Goal: Task Accomplishment & Management: Use online tool/utility

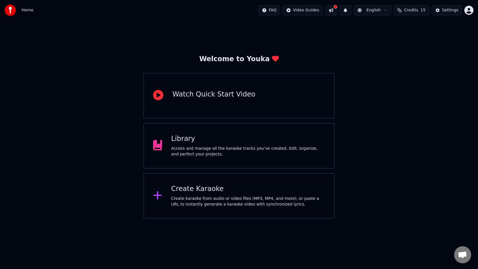
click at [216, 196] on div "Create karaoke from audio or video files (MP3, MP4, and more), or paste a URL t…" at bounding box center [248, 201] width 154 height 11
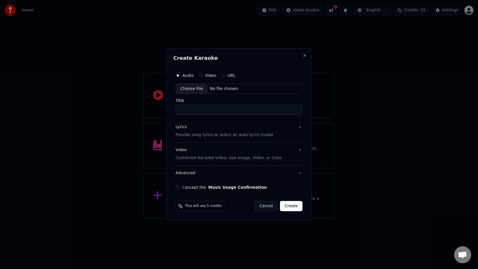
click at [185, 89] on div "Choose File" at bounding box center [192, 89] width 32 height 10
drag, startPoint x: 212, startPoint y: 110, endPoint x: 158, endPoint y: 111, distance: 53.2
click at [158, 111] on body "**********" at bounding box center [239, 109] width 478 height 218
click at [209, 111] on input "**********" at bounding box center [238, 110] width 129 height 10
click at [215, 111] on input "**********" at bounding box center [238, 110] width 129 height 10
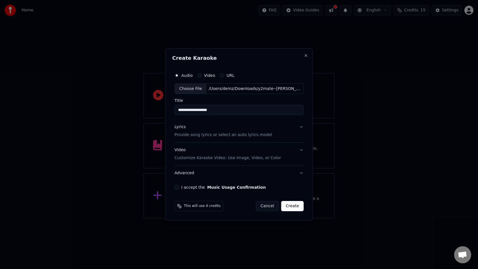
type input "**********"
click at [212, 135] on p "Provide song lyrics or select an auto lyrics model" at bounding box center [223, 135] width 98 height 6
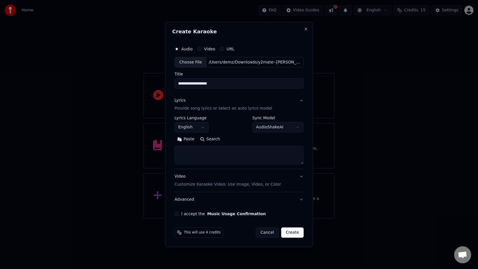
click at [205, 156] on textarea at bounding box center [238, 155] width 129 height 18
paste textarea "**********"
type textarea "**********"
click at [213, 158] on textarea at bounding box center [238, 155] width 128 height 18
paste textarea "**********"
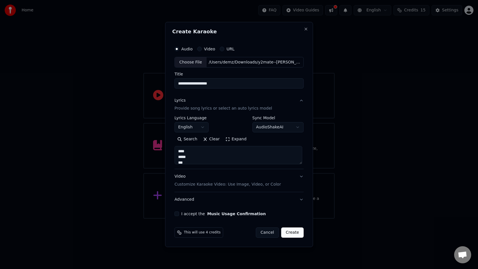
type textarea "**********"
click at [208, 185] on p "Customize Karaoke Video: Use Image, Video, or Color" at bounding box center [227, 184] width 106 height 6
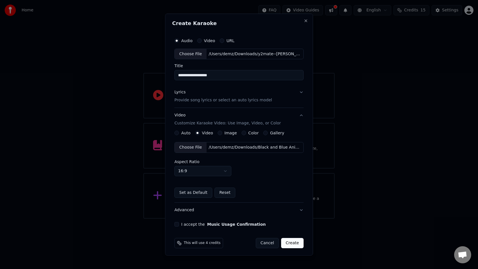
click at [194, 145] on div "Choose File" at bounding box center [191, 147] width 32 height 10
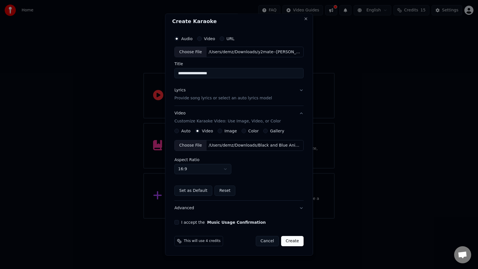
click at [186, 191] on button "Set as Default" at bounding box center [193, 190] width 38 height 10
click at [177, 223] on button "I accept the Music Usage Confirmation" at bounding box center [176, 222] width 5 height 5
click at [288, 238] on button "Create" at bounding box center [292, 241] width 22 height 10
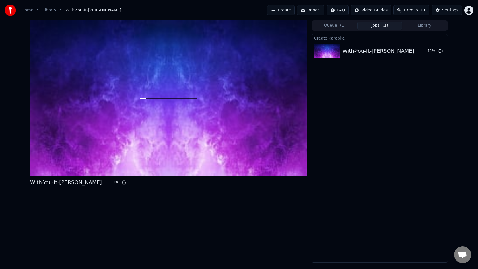
click at [468, 7] on html "Home Library With-You-ft-[PERSON_NAME] Create Import FAQ Video Guides Credits 1…" at bounding box center [239, 134] width 478 height 269
click at [428, 26] on button "Library" at bounding box center [424, 26] width 45 height 8
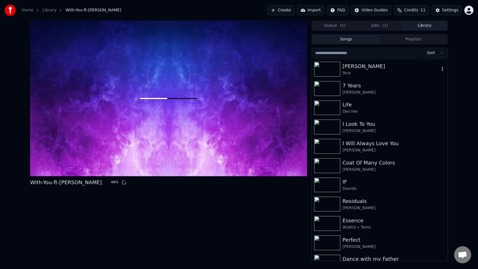
click at [373, 68] on div "[PERSON_NAME]" at bounding box center [390, 66] width 97 height 8
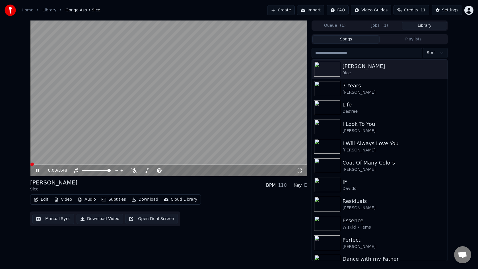
click at [42, 199] on button "Edit" at bounding box center [41, 199] width 19 height 8
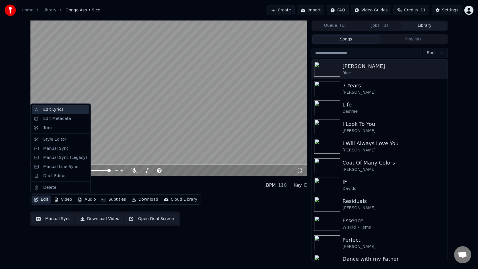
click at [54, 111] on div "Edit Lyrics" at bounding box center [53, 110] width 20 height 6
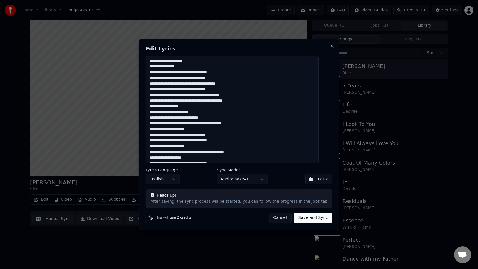
click at [194, 98] on textarea at bounding box center [232, 110] width 173 height 108
click at [275, 218] on button "Cancel" at bounding box center [279, 217] width 23 height 10
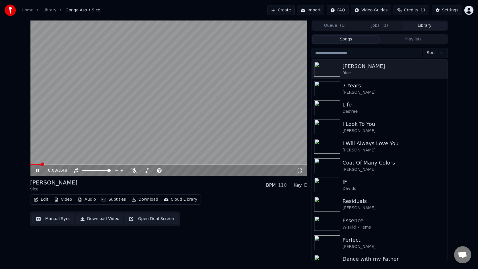
click at [110, 163] on video at bounding box center [168, 98] width 277 height 156
click at [377, 28] on button "Jobs ( 1 )" at bounding box center [379, 26] width 45 height 8
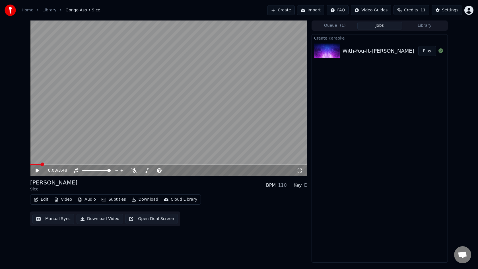
click at [423, 26] on button "Library" at bounding box center [424, 26] width 45 height 8
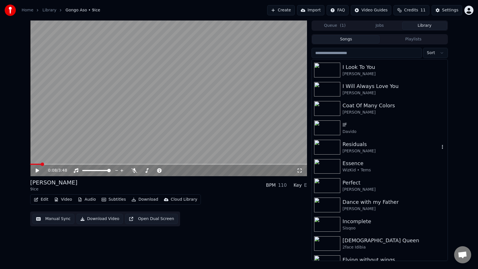
scroll to position [73, 0]
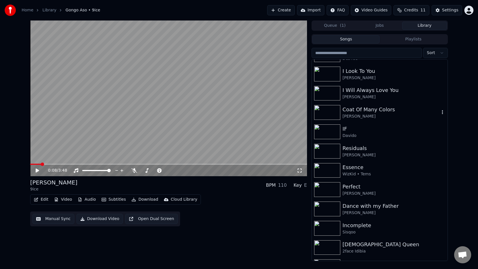
click at [356, 112] on div "Coat Of Many Colors" at bounding box center [390, 110] width 97 height 8
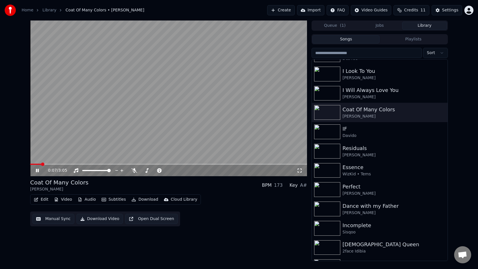
click at [300, 170] on icon at bounding box center [300, 170] width 6 height 5
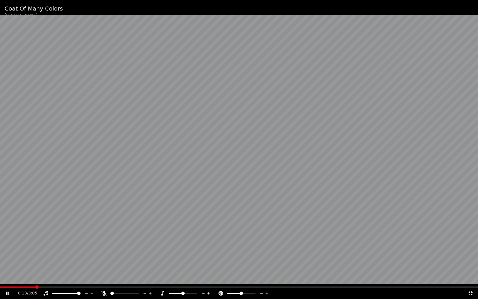
click at [106, 269] on icon at bounding box center [104, 293] width 6 height 5
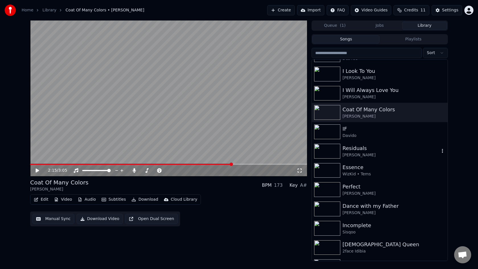
click at [368, 151] on div "Residuals" at bounding box center [390, 148] width 97 height 8
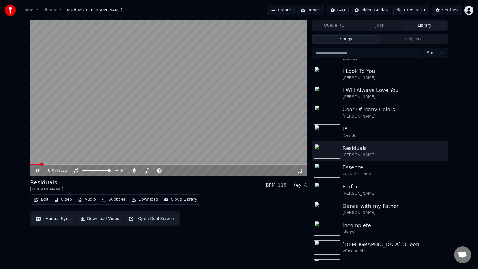
click at [299, 171] on icon at bounding box center [300, 170] width 6 height 5
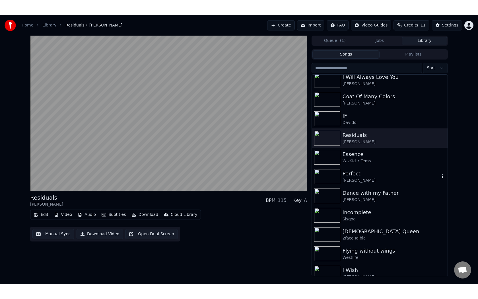
scroll to position [127, 0]
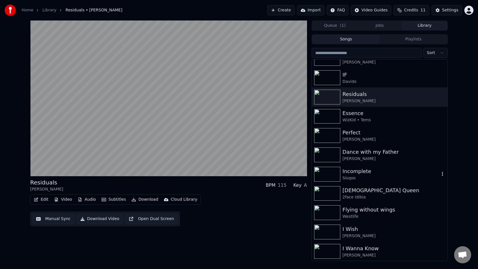
click at [373, 171] on div "Incomplete" at bounding box center [390, 171] width 97 height 8
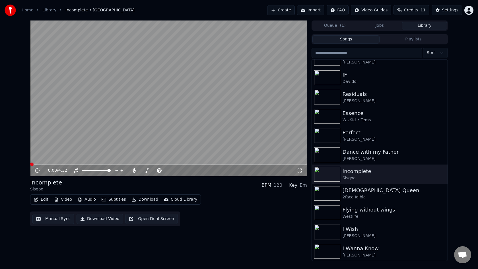
click at [300, 172] on icon at bounding box center [300, 170] width 6 height 5
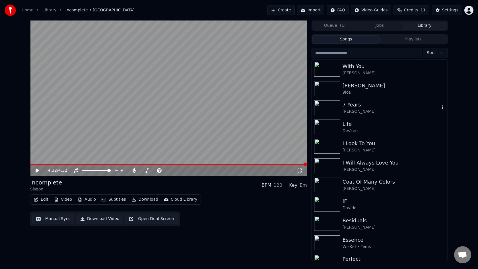
click at [367, 108] on div "7 Years" at bounding box center [390, 105] width 97 height 8
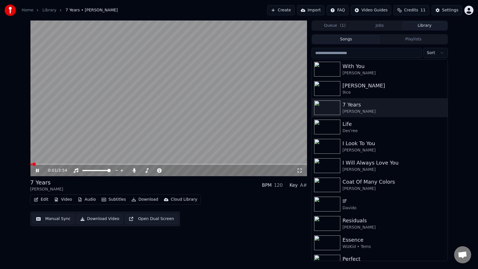
click at [299, 172] on icon at bounding box center [300, 170] width 6 height 5
click at [386, 26] on button "Jobs" at bounding box center [379, 26] width 45 height 8
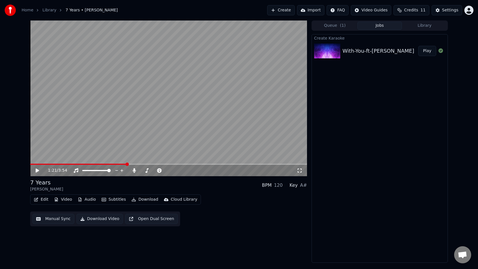
click at [420, 26] on button "Library" at bounding box center [424, 26] width 45 height 8
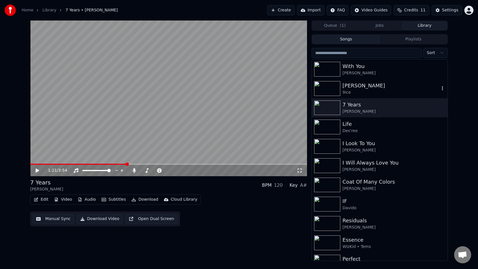
click at [357, 91] on div "9ice" at bounding box center [390, 93] width 97 height 6
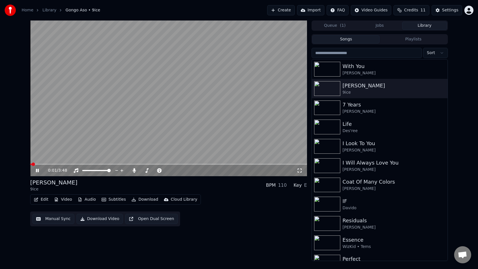
click at [44, 199] on button "Edit" at bounding box center [41, 199] width 19 height 8
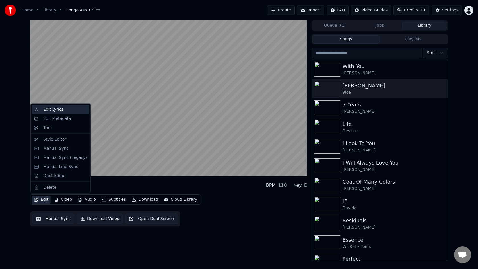
click at [62, 111] on div "Edit Lyrics" at bounding box center [53, 110] width 20 height 6
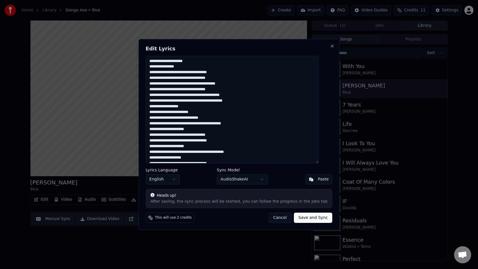
click at [159, 87] on textarea at bounding box center [232, 110] width 173 height 108
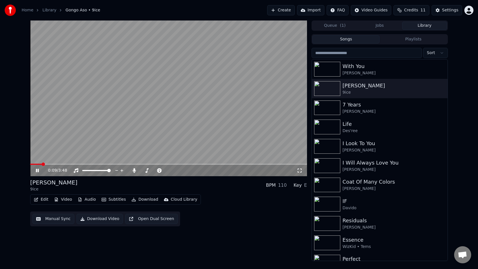
click at [70, 134] on video at bounding box center [168, 98] width 277 height 156
click at [422, 25] on button "Library" at bounding box center [424, 26] width 45 height 8
click at [380, 24] on button "Jobs" at bounding box center [379, 26] width 45 height 8
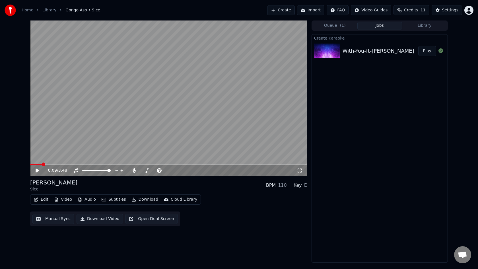
click at [424, 26] on button "Library" at bounding box center [424, 26] width 45 height 8
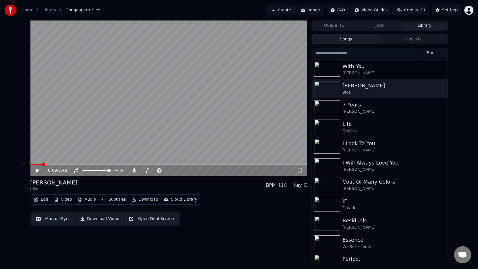
click at [385, 23] on button "Jobs" at bounding box center [379, 26] width 45 height 8
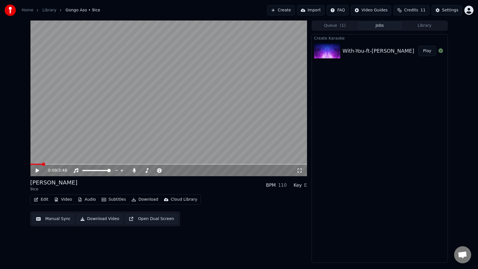
click at [426, 23] on button "Library" at bounding box center [424, 26] width 45 height 8
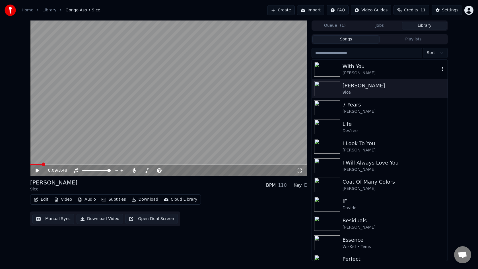
click at [372, 72] on div "[PERSON_NAME]" at bounding box center [390, 73] width 97 height 6
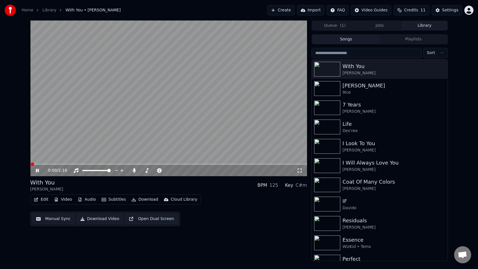
click at [42, 198] on button "Edit" at bounding box center [41, 199] width 19 height 8
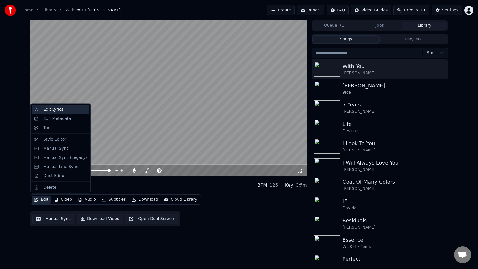
click at [58, 108] on div "Edit Lyrics" at bounding box center [53, 110] width 20 height 6
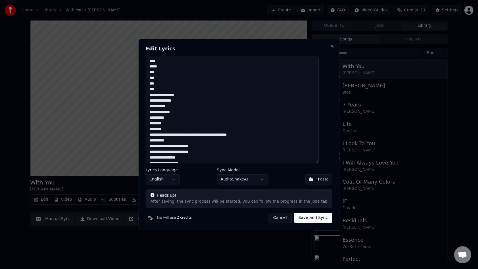
click at [197, 105] on textarea "**********" at bounding box center [232, 110] width 173 height 108
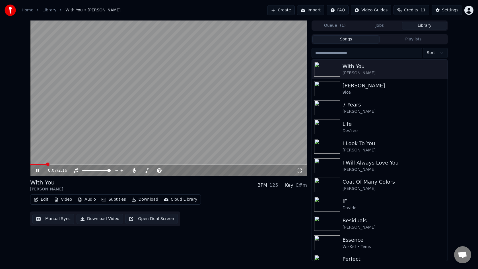
click at [38, 172] on icon at bounding box center [37, 170] width 3 height 3
click at [360, 70] on div "[PERSON_NAME]" at bounding box center [390, 73] width 97 height 6
click at [382, 26] on button "Jobs" at bounding box center [379, 26] width 45 height 8
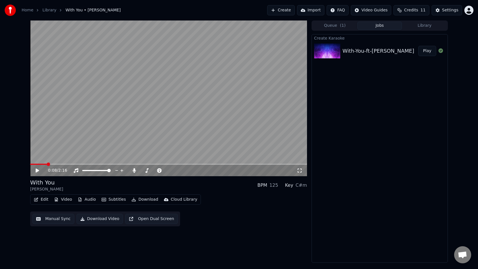
click at [372, 55] on div "With-You-ft-[PERSON_NAME] Play" at bounding box center [380, 50] width 136 height 19
click at [426, 50] on button "Play" at bounding box center [427, 51] width 18 height 10
click at [36, 169] on icon at bounding box center [41, 170] width 13 height 5
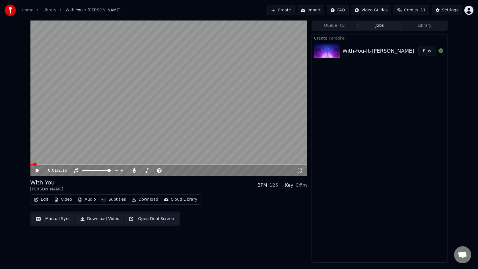
click at [105, 219] on button "Download Video" at bounding box center [100, 219] width 46 height 10
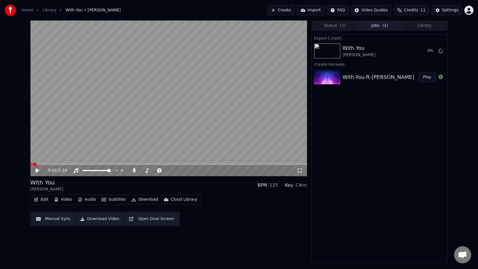
click at [38, 171] on icon at bounding box center [37, 170] width 3 height 4
click at [38, 171] on icon at bounding box center [37, 170] width 3 height 3
